Goal: Entertainment & Leisure: Consume media (video, audio)

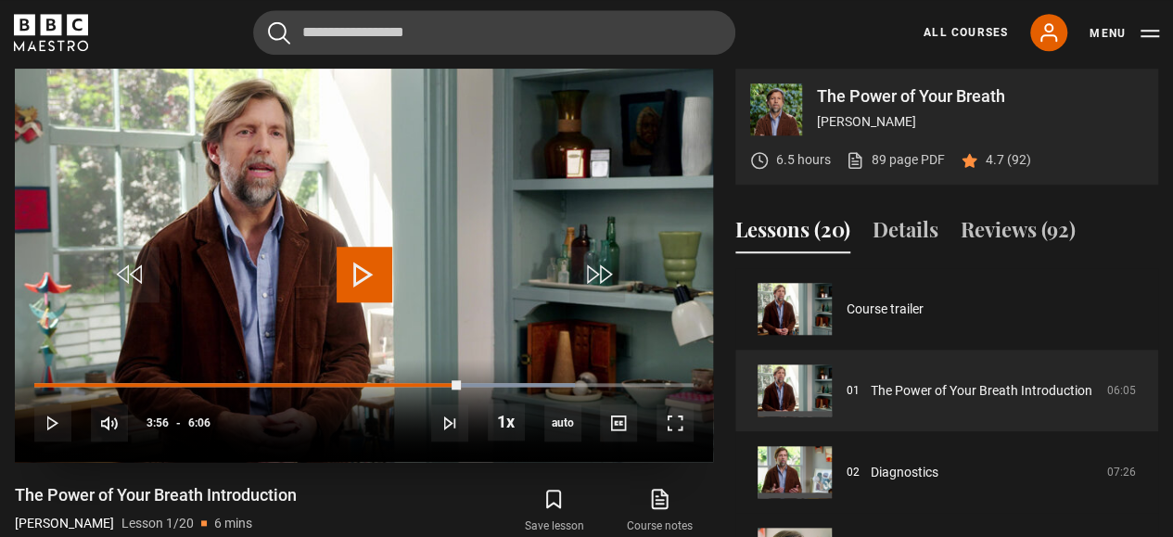
scroll to position [751, 0]
click at [338, 299] on span "Video Player" at bounding box center [364, 275] width 56 height 56
click at [666, 421] on span "Video Player" at bounding box center [674, 422] width 37 height 37
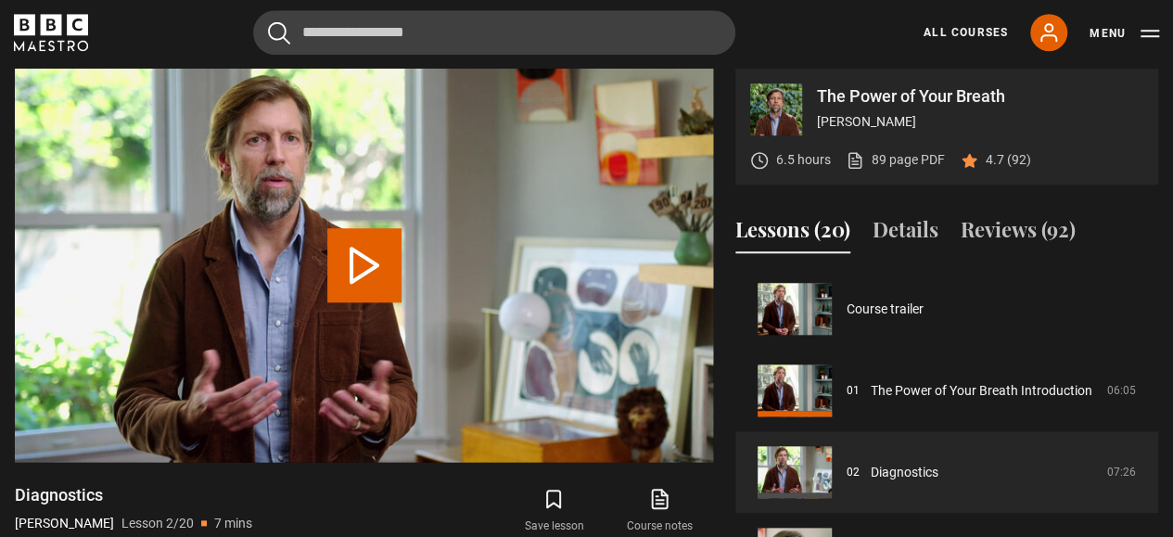
scroll to position [82, 0]
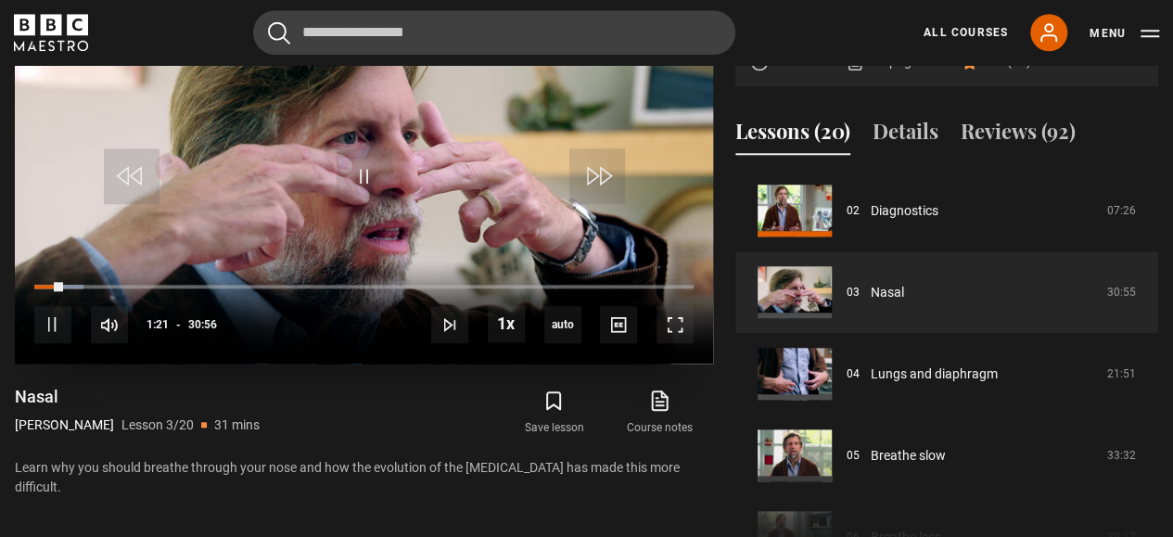
scroll to position [714, 0]
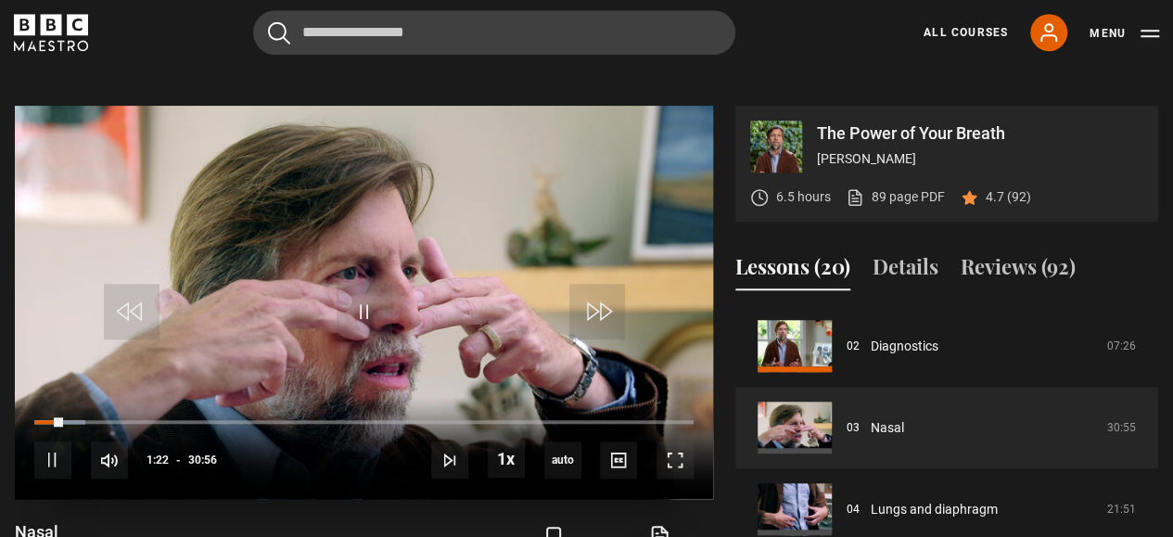
click at [363, 367] on video "Video Player" at bounding box center [364, 302] width 698 height 393
